Goal: Browse casually: Explore the website without a specific task or goal

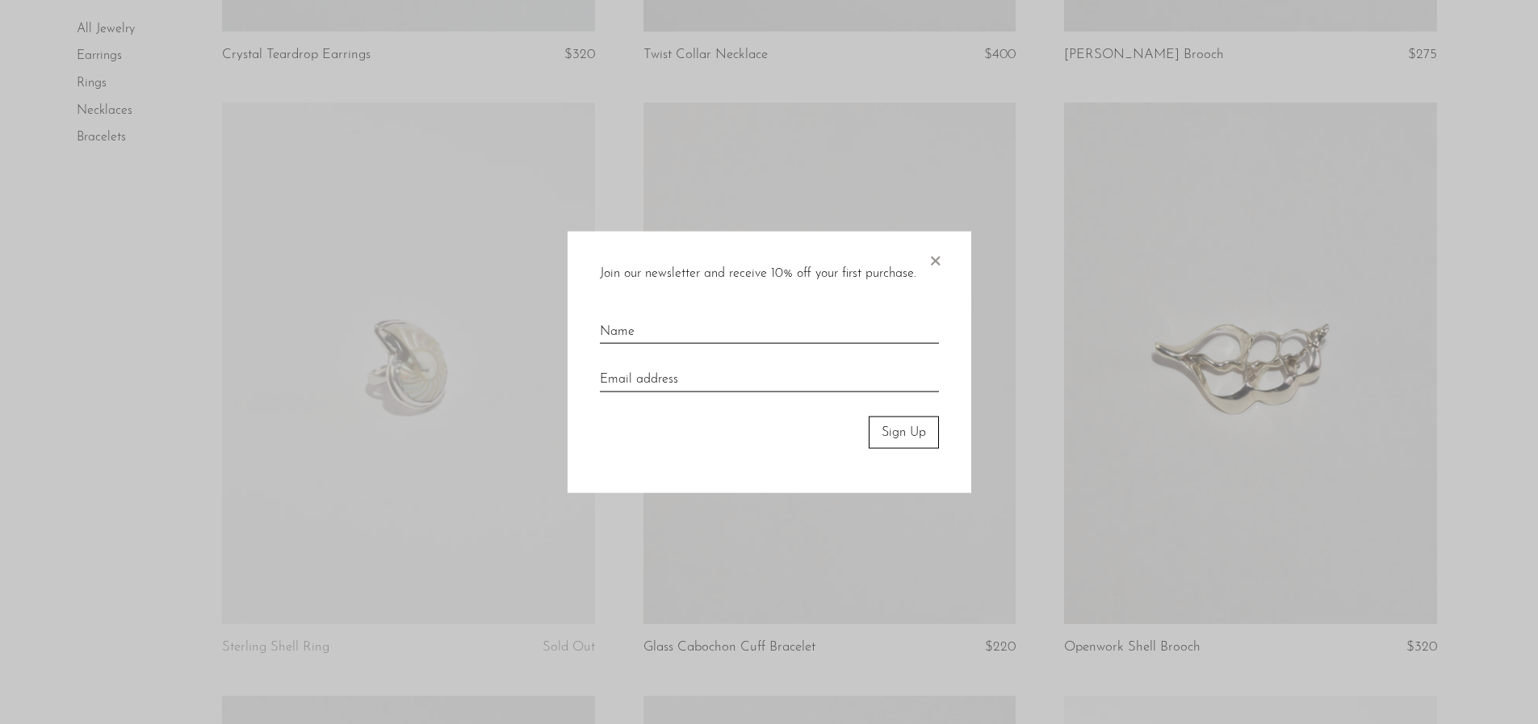
scroll to position [726, 0]
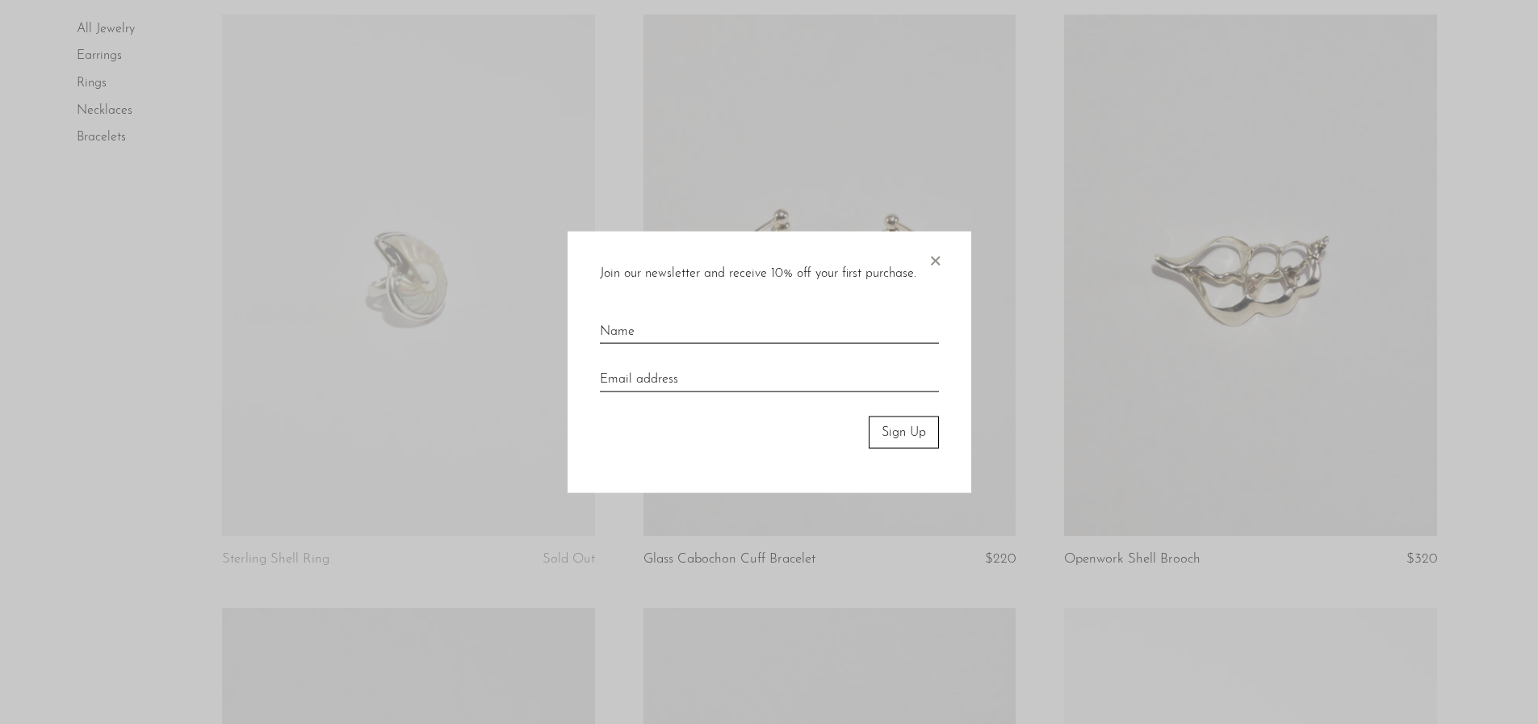
click at [932, 262] on span "×" at bounding box center [935, 257] width 16 height 52
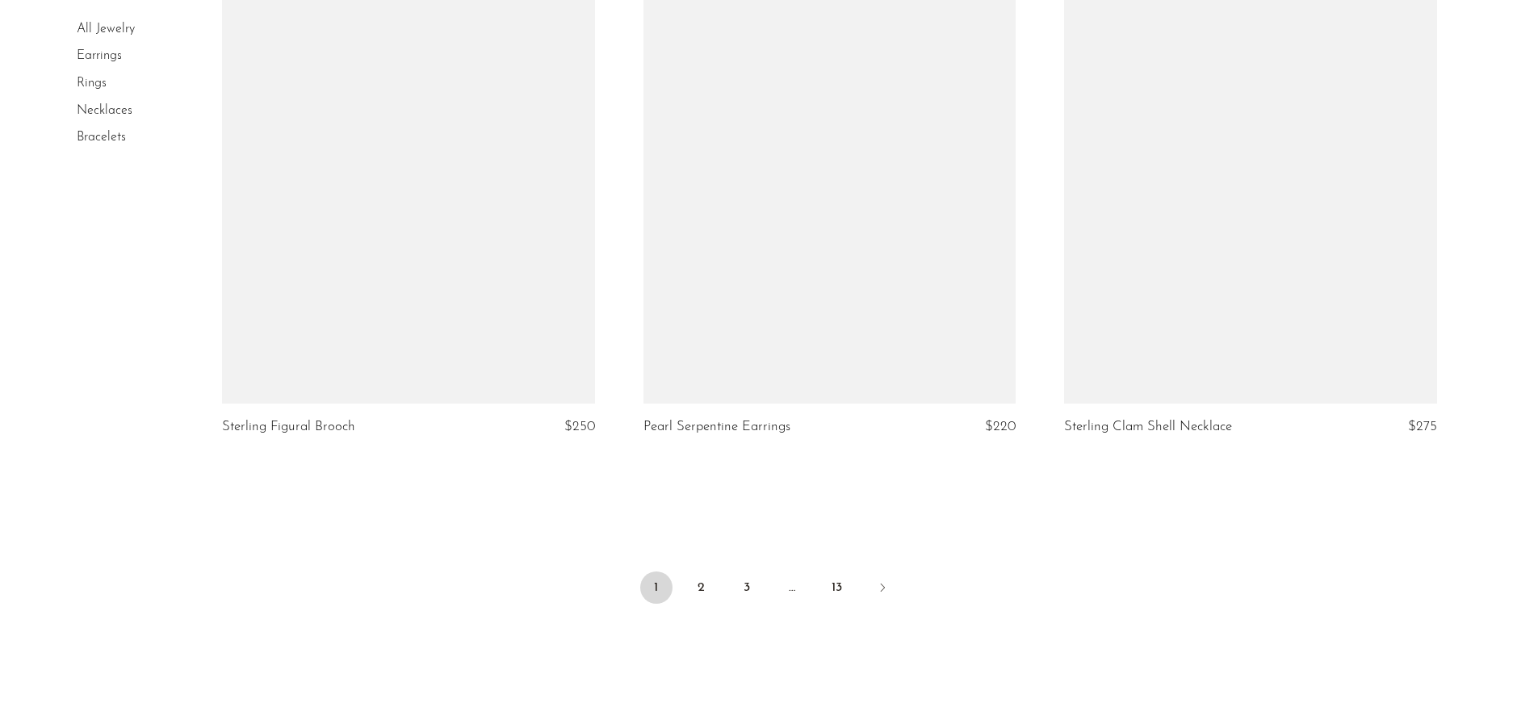
scroll to position [6914, 0]
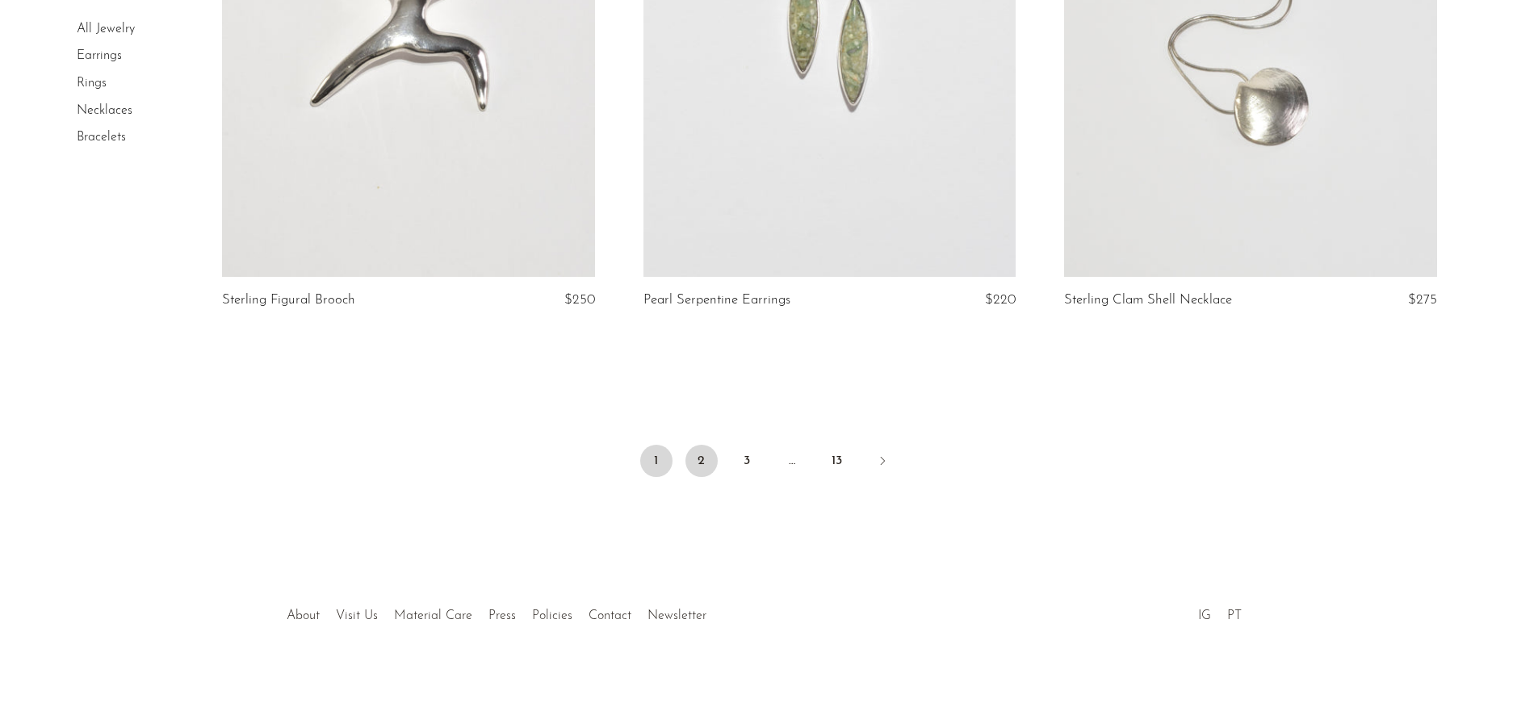
click at [711, 468] on link "2" at bounding box center [701, 461] width 32 height 32
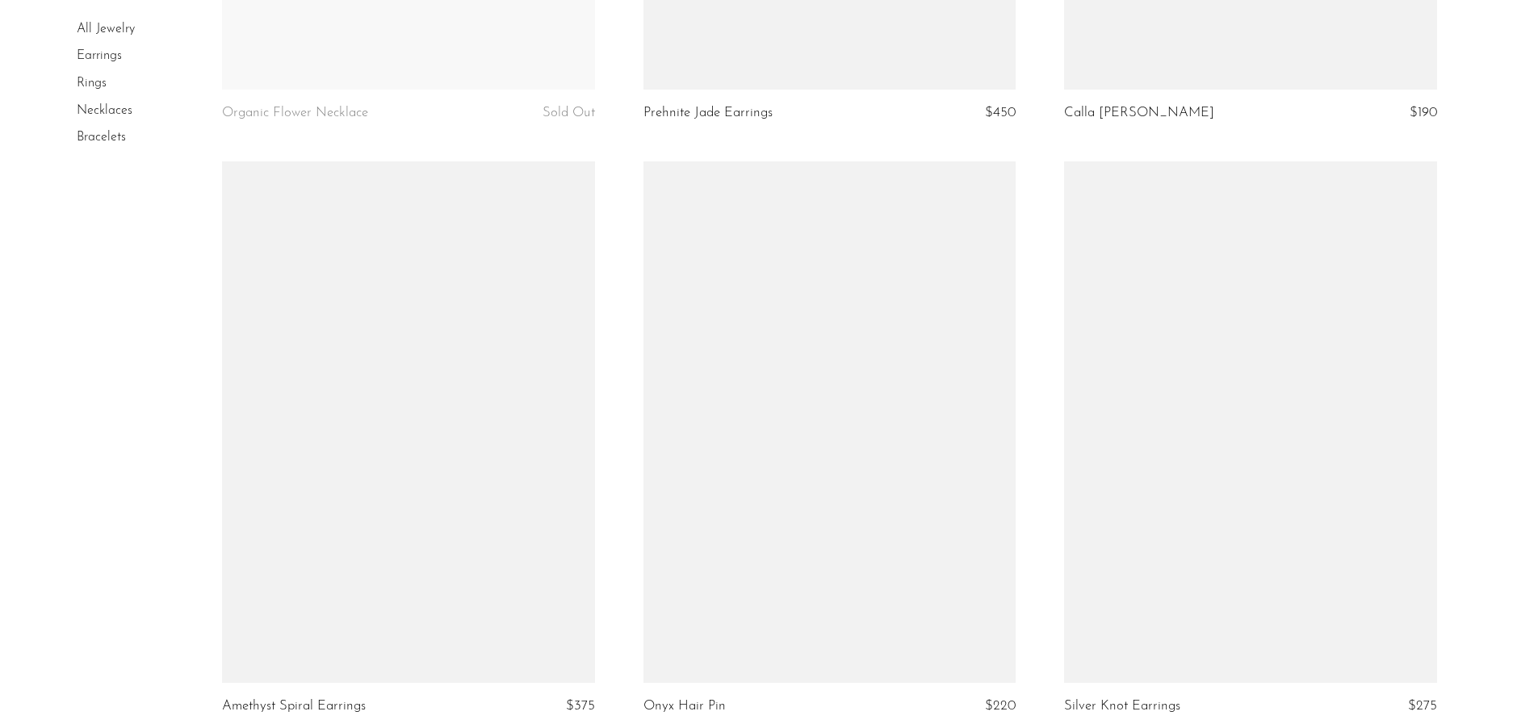
scroll to position [6943, 0]
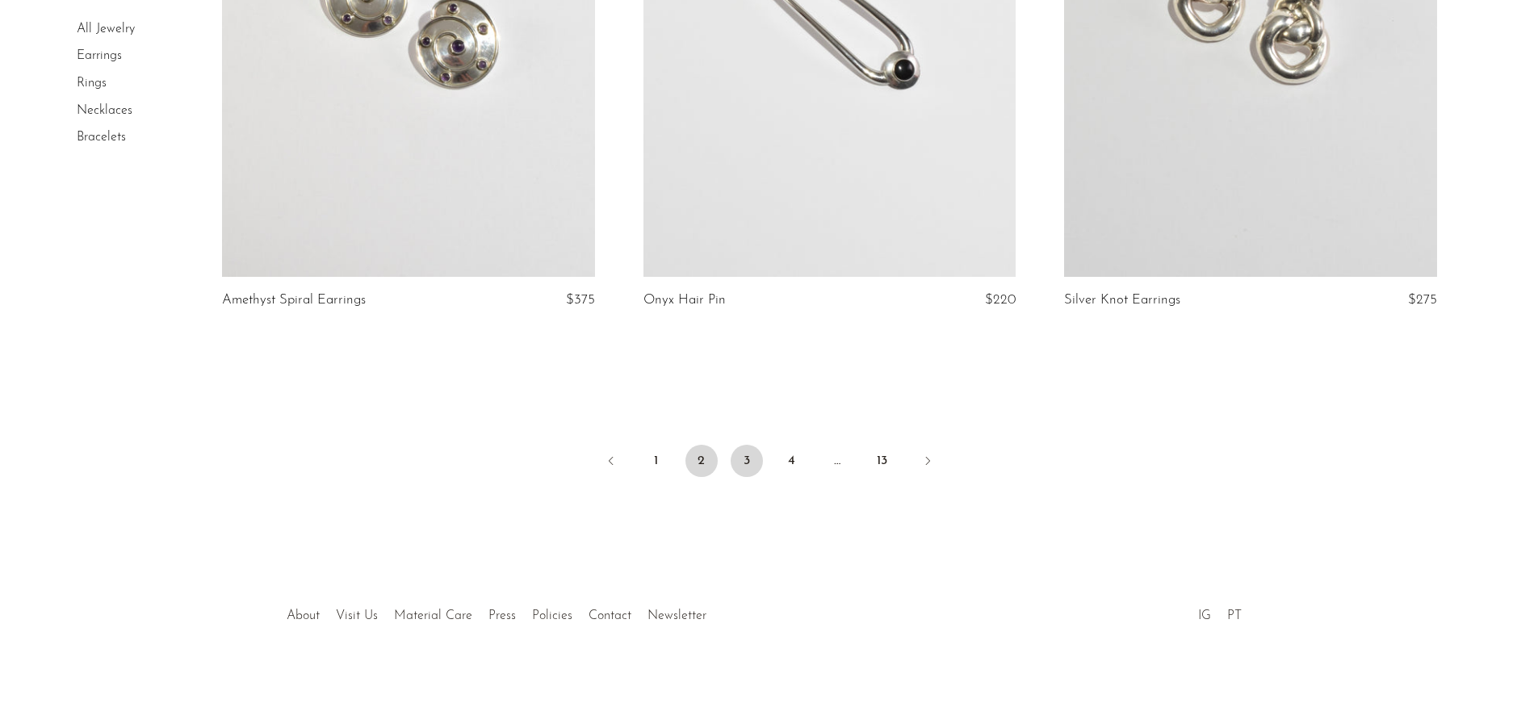
click at [751, 470] on link "3" at bounding box center [746, 461] width 32 height 32
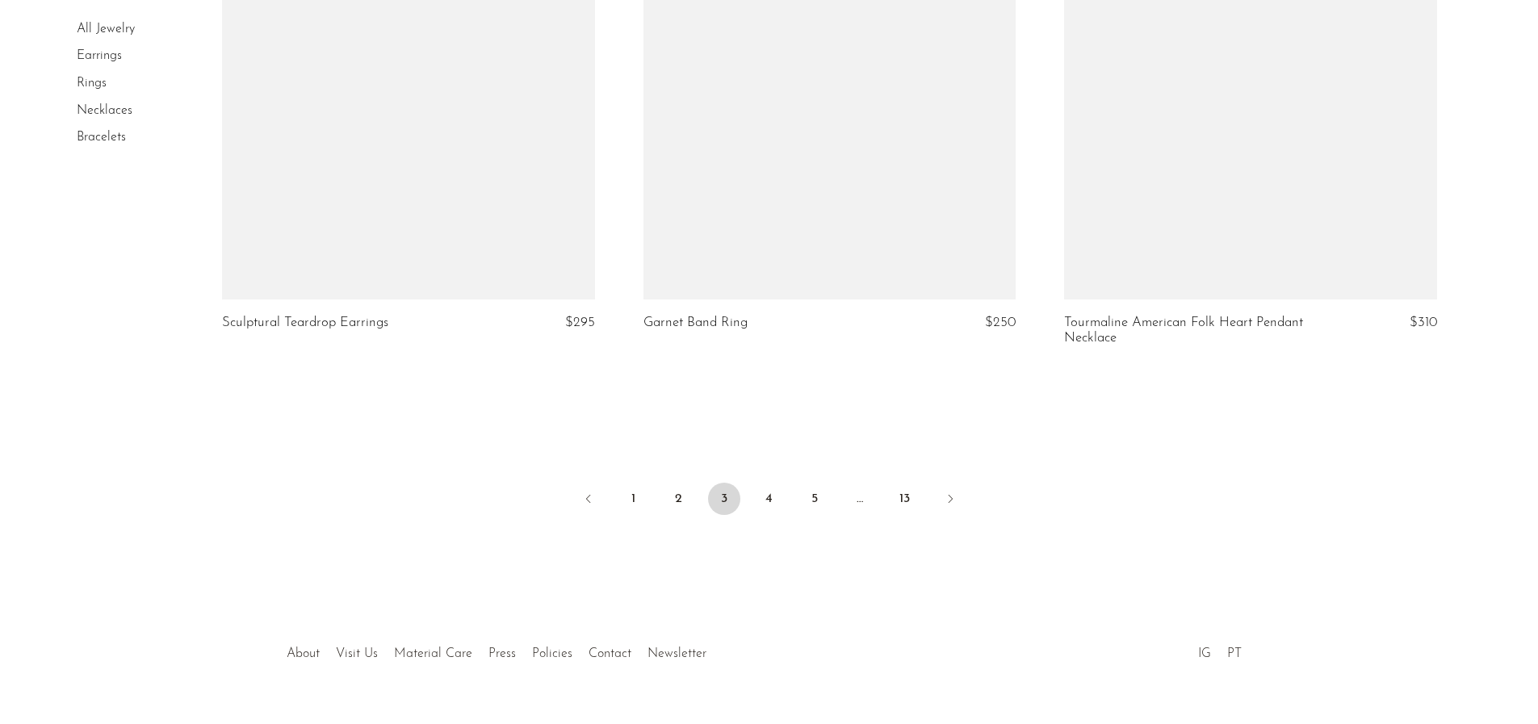
scroll to position [6947, 0]
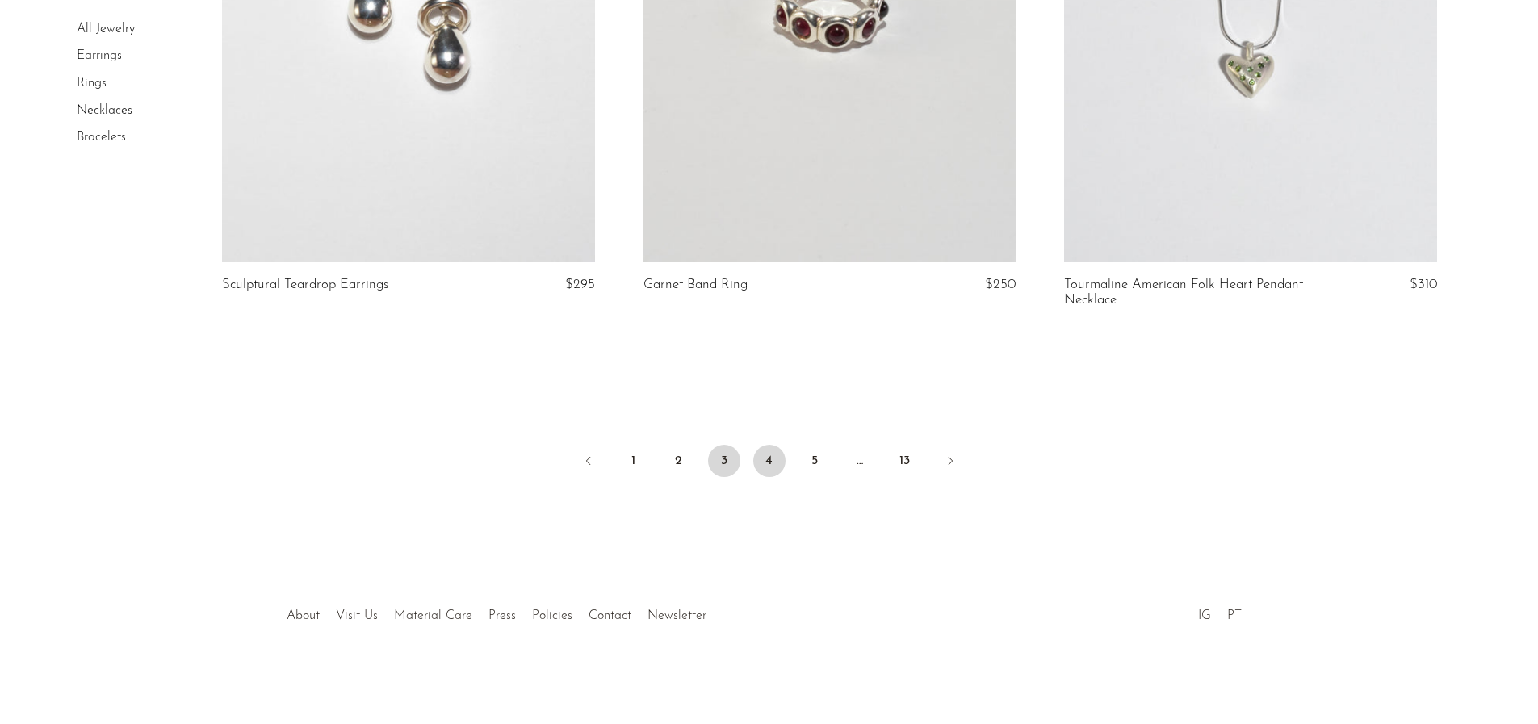
click at [774, 461] on link "4" at bounding box center [769, 461] width 32 height 32
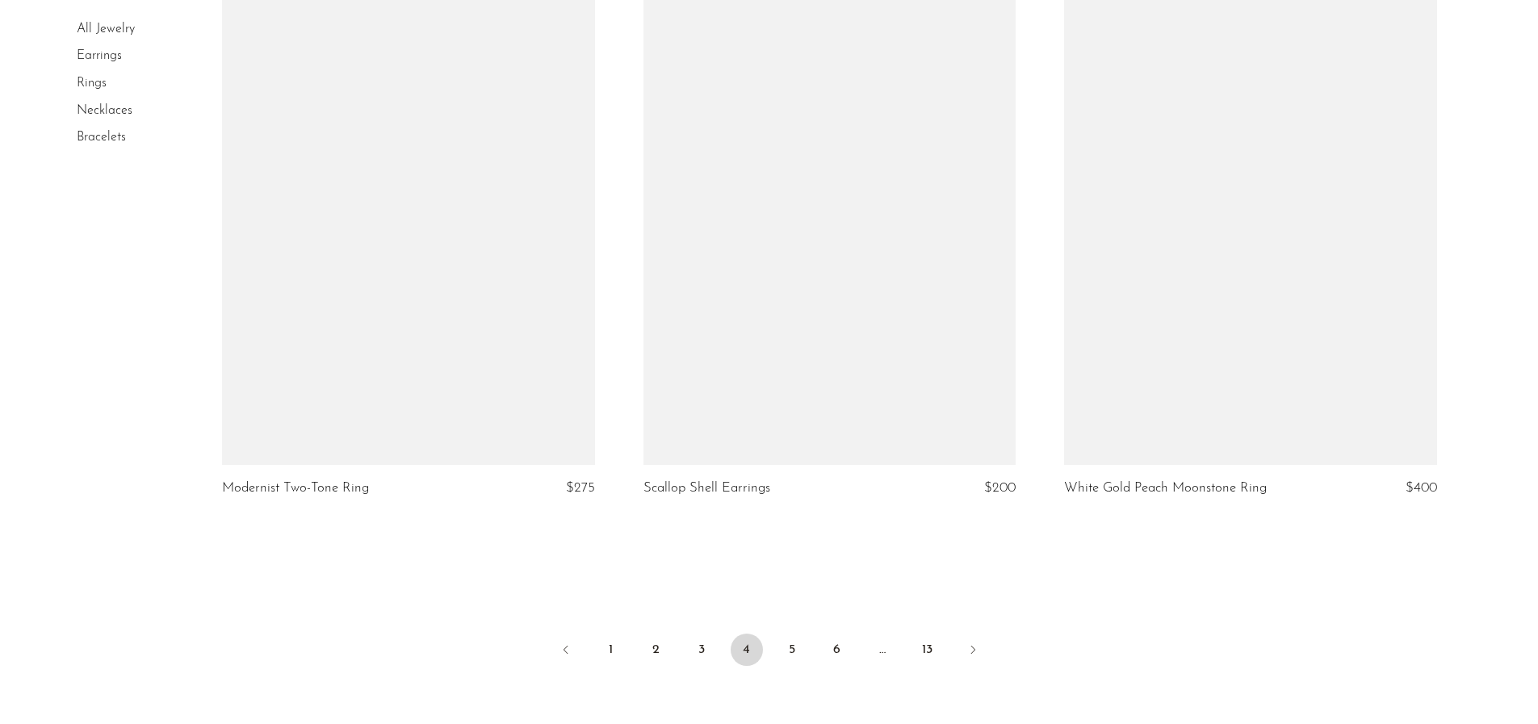
scroll to position [6950, 0]
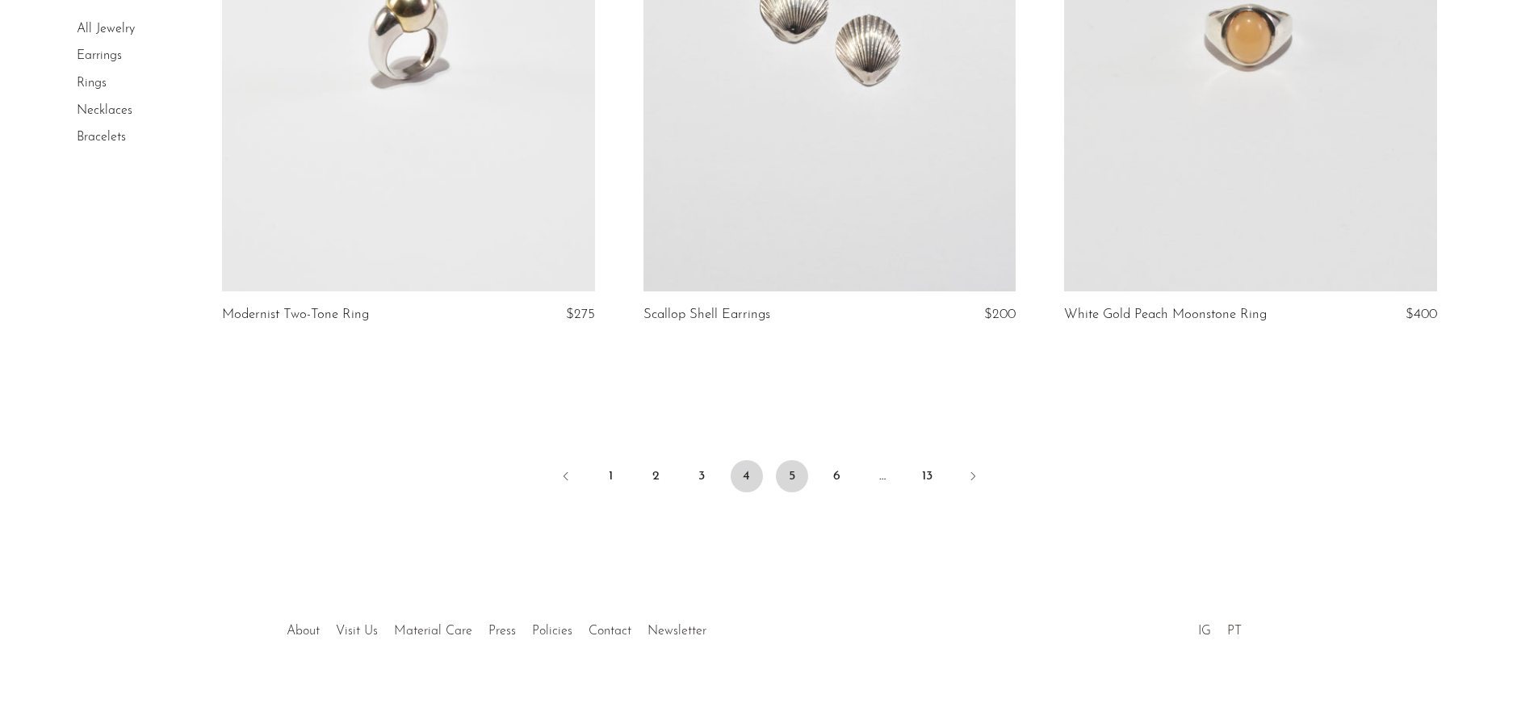
click at [796, 460] on link "5" at bounding box center [792, 476] width 32 height 32
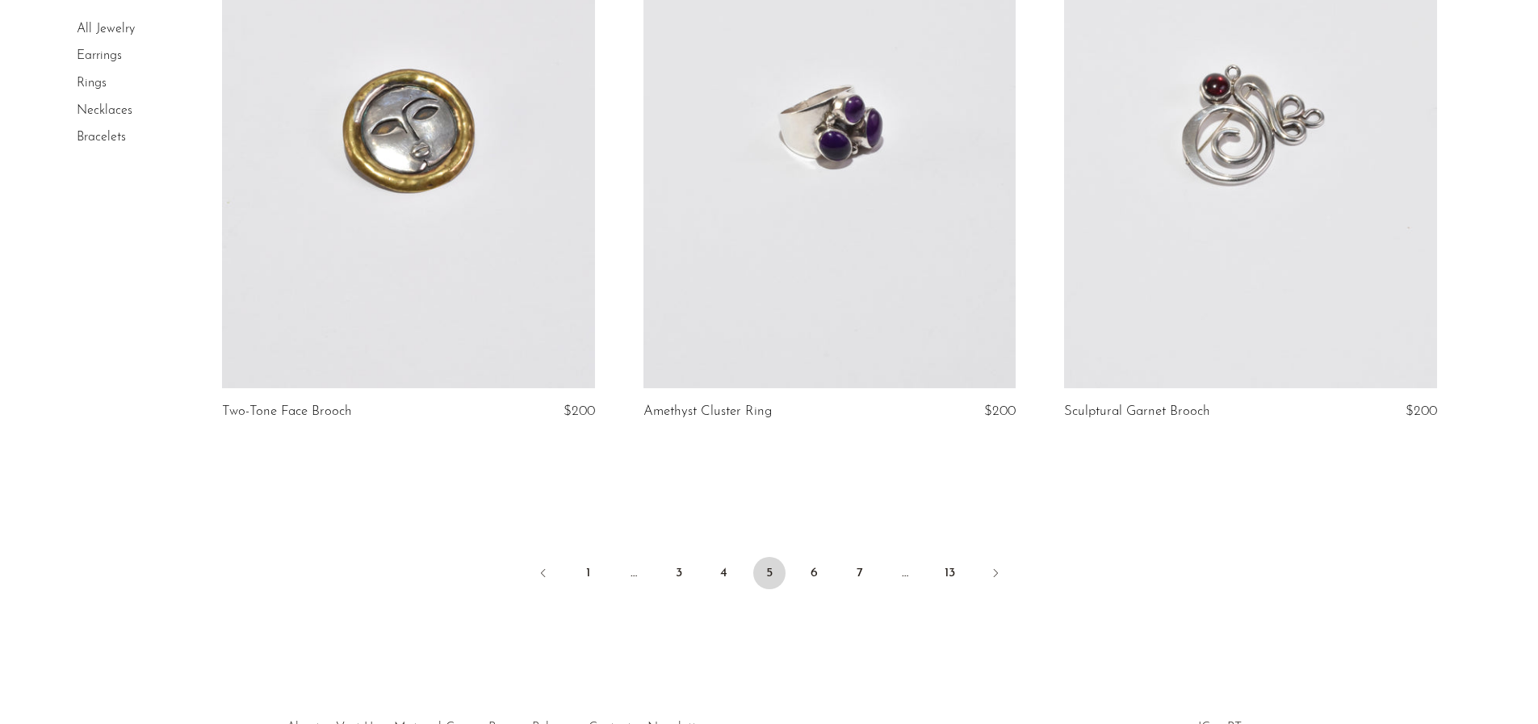
scroll to position [6860, 0]
click at [819, 570] on link "6" at bounding box center [814, 572] width 32 height 32
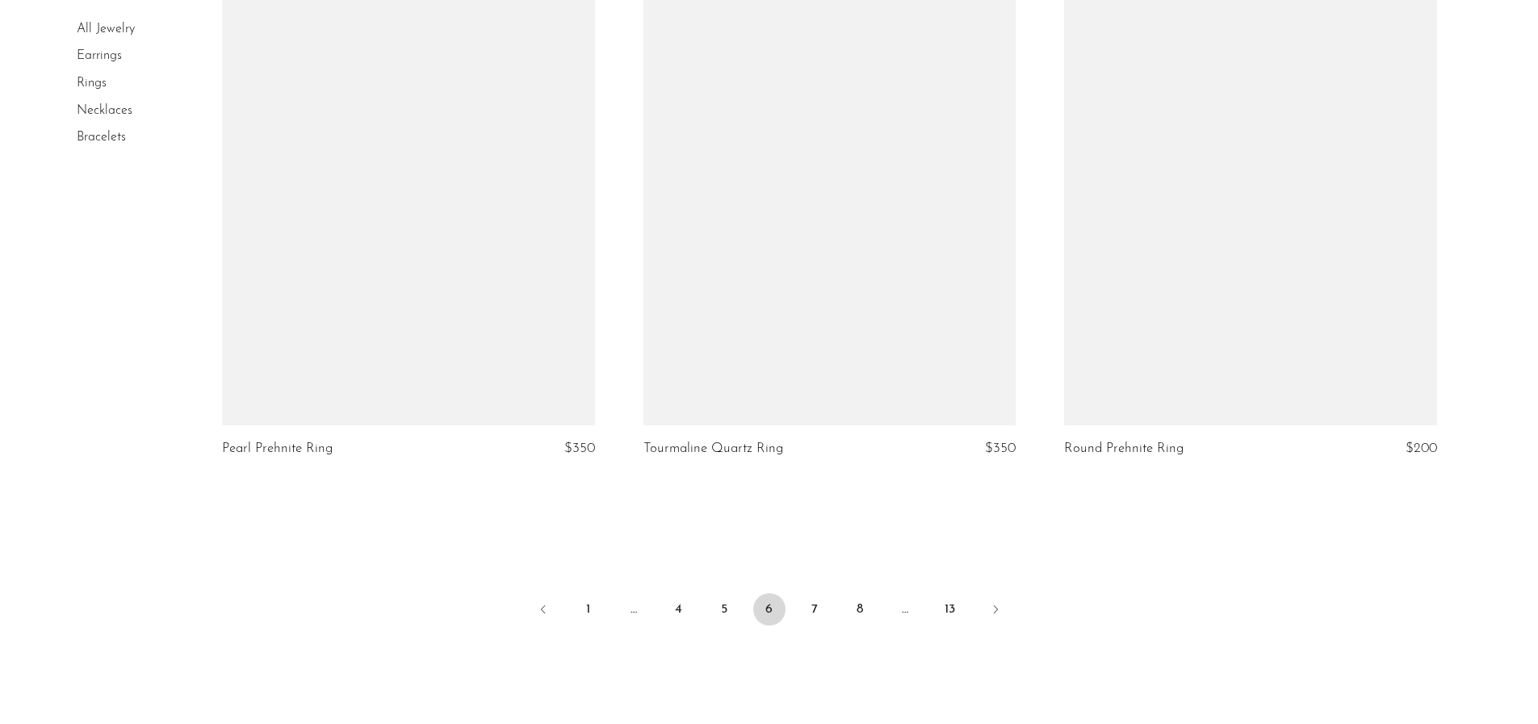
scroll to position [6914, 0]
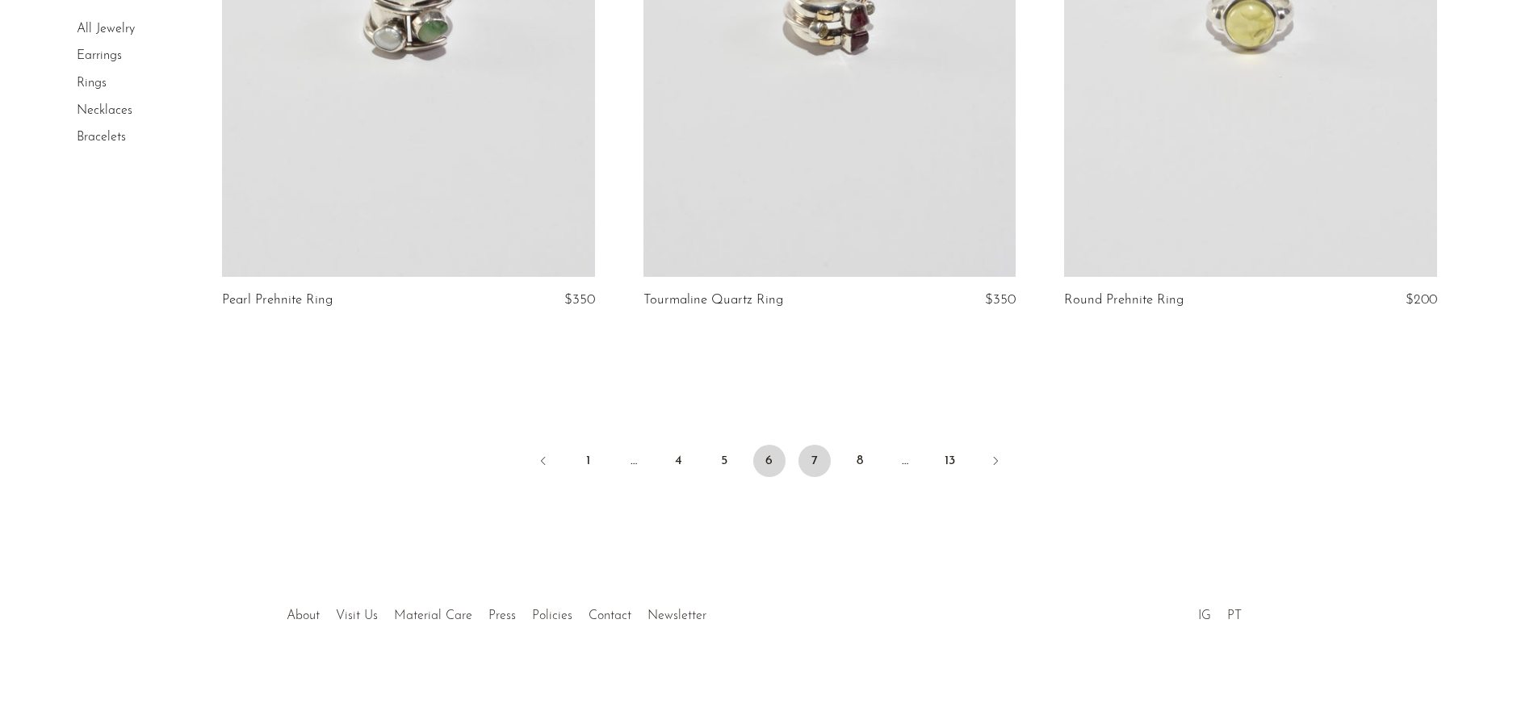
click at [822, 466] on link "7" at bounding box center [814, 461] width 32 height 32
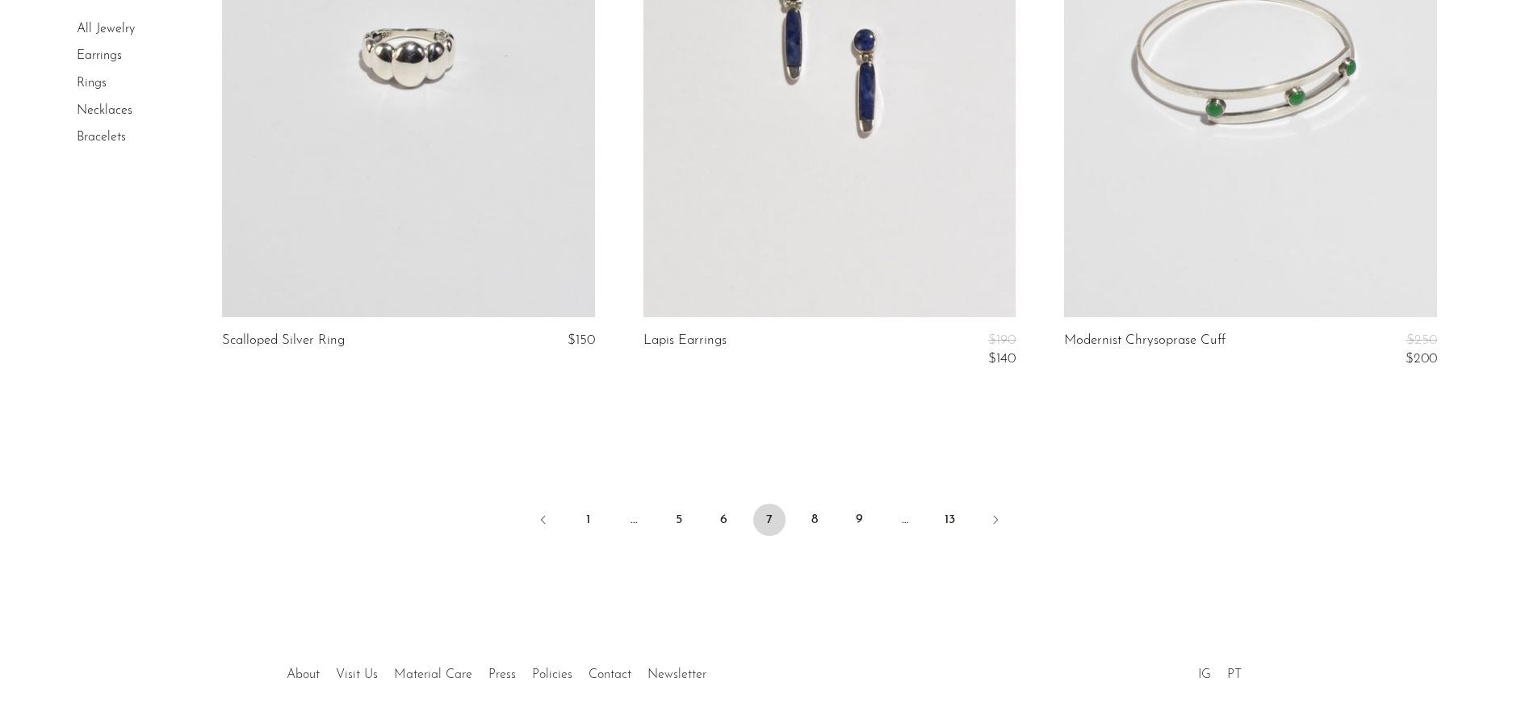
scroll to position [6986, 0]
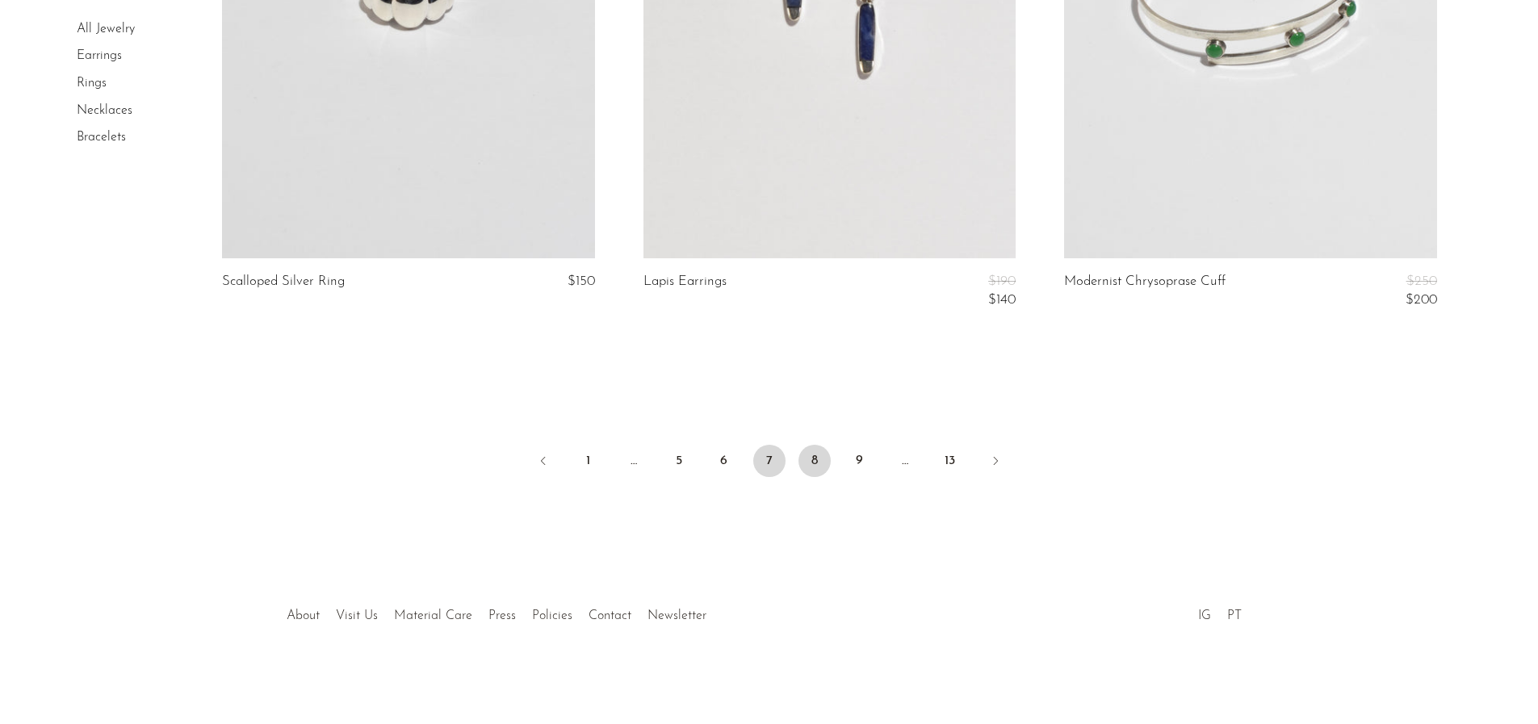
click at [810, 469] on link "8" at bounding box center [814, 461] width 32 height 32
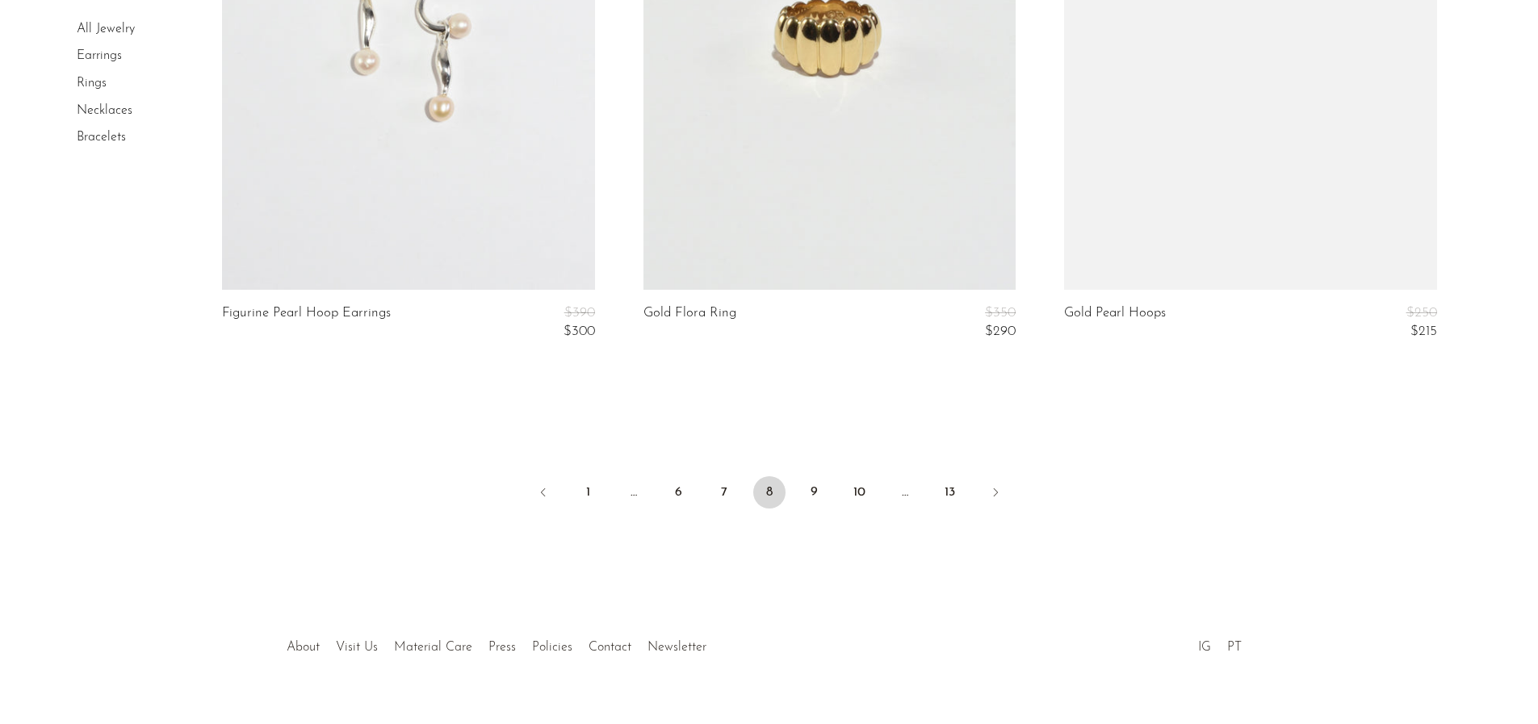
scroll to position [7131, 0]
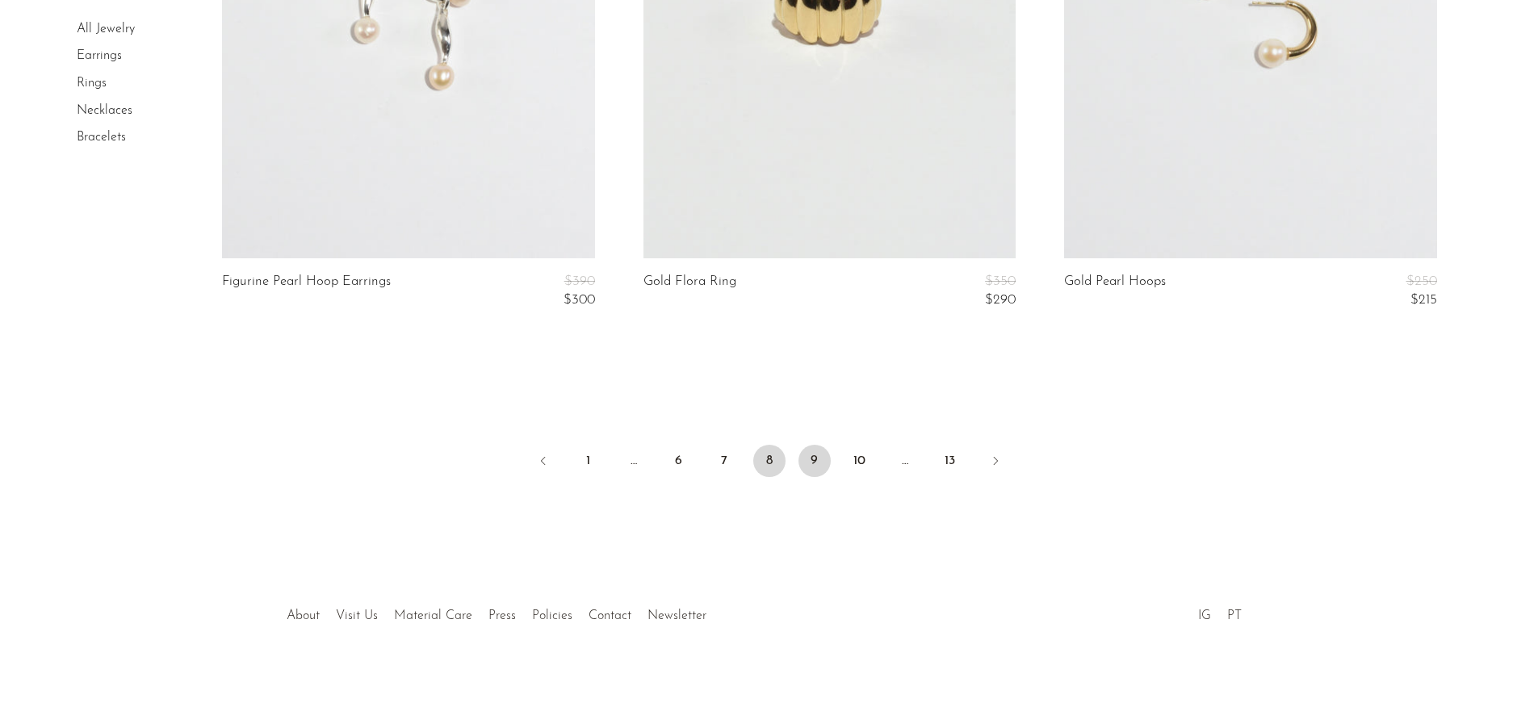
click at [806, 456] on link "9" at bounding box center [814, 461] width 32 height 32
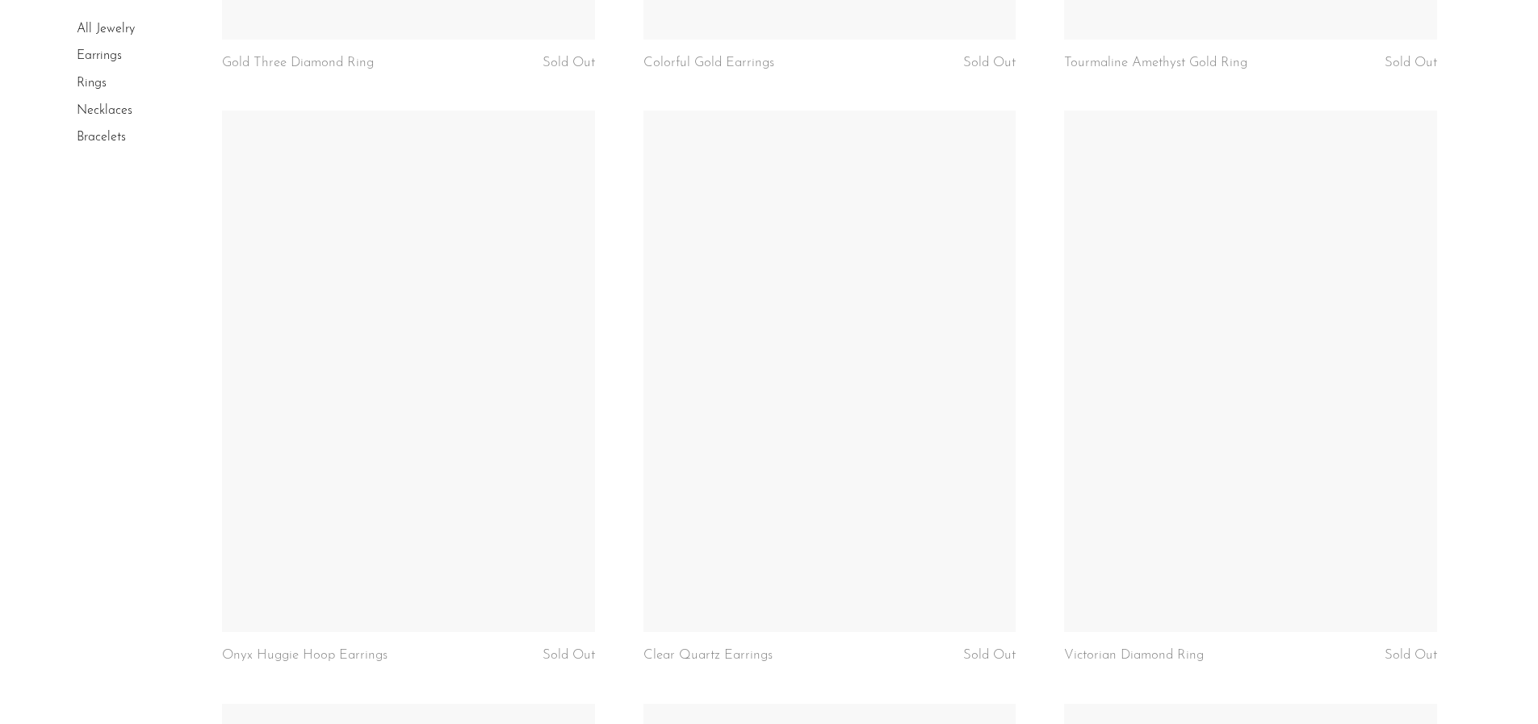
scroll to position [5004, 0]
